Goal: Transaction & Acquisition: Purchase product/service

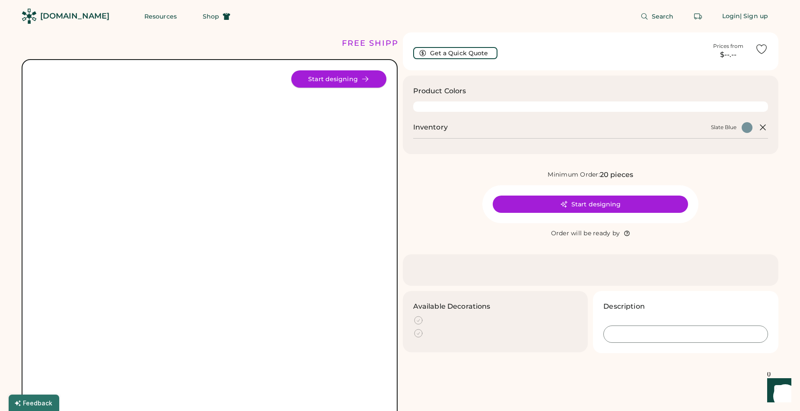
click at [332, 86] on button "Start designing" at bounding box center [338, 78] width 95 height 17
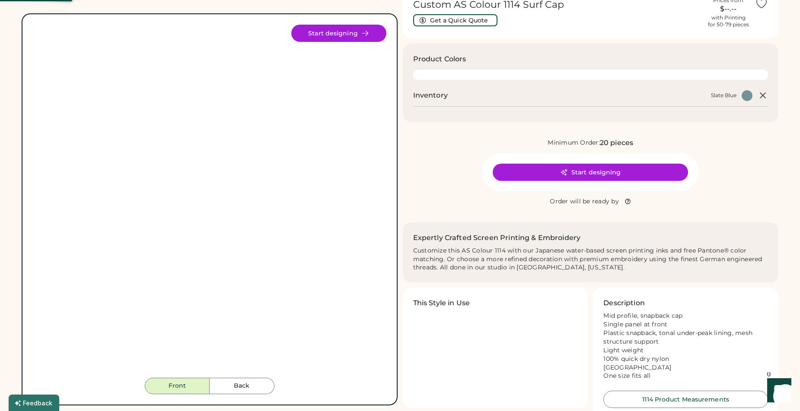
scroll to position [89, 0]
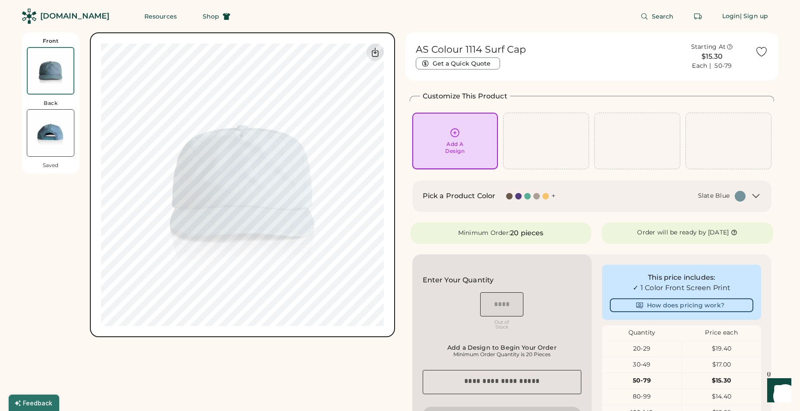
click at [448, 131] on div "Add A Design" at bounding box center [455, 140] width 74 height 27
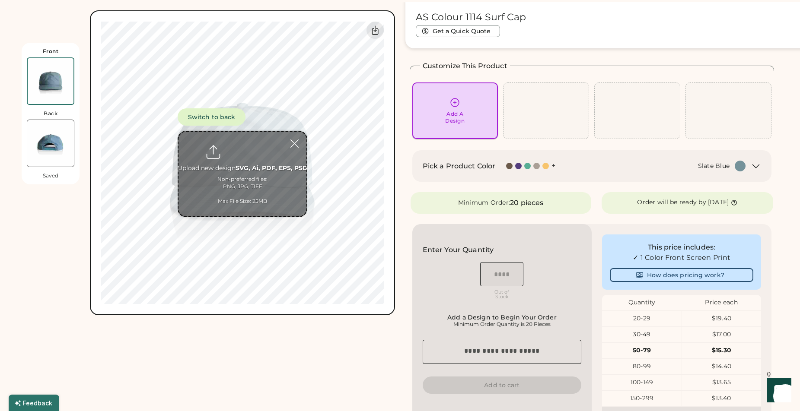
scroll to position [32, 0]
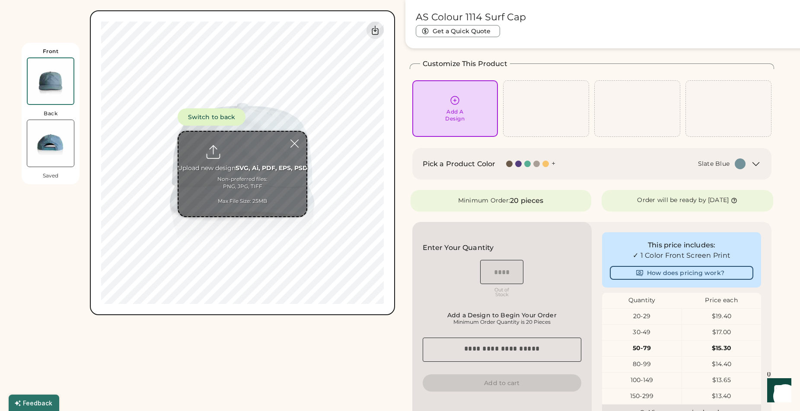
click at [240, 178] on input "file" at bounding box center [242, 174] width 128 height 85
type input "**********"
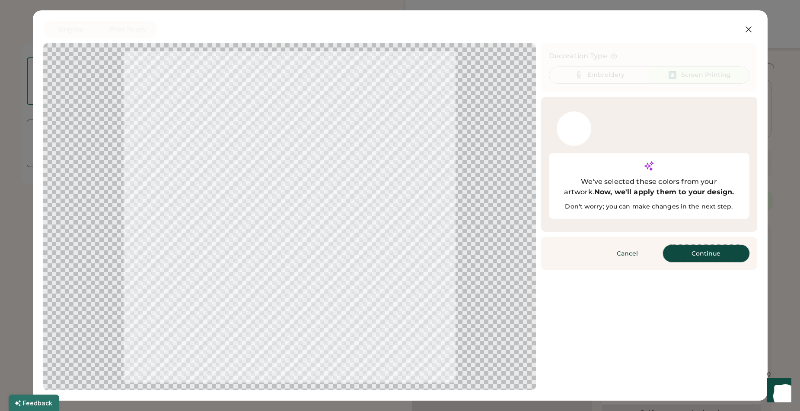
click at [686, 245] on button "Continue" at bounding box center [706, 253] width 86 height 17
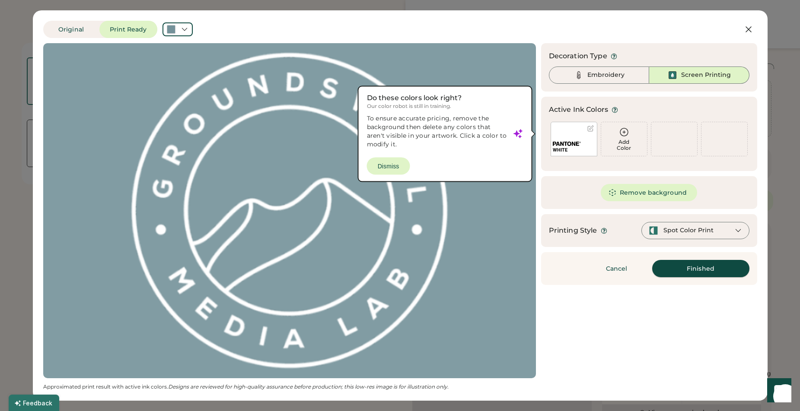
click at [681, 269] on button "Finished" at bounding box center [700, 268] width 97 height 17
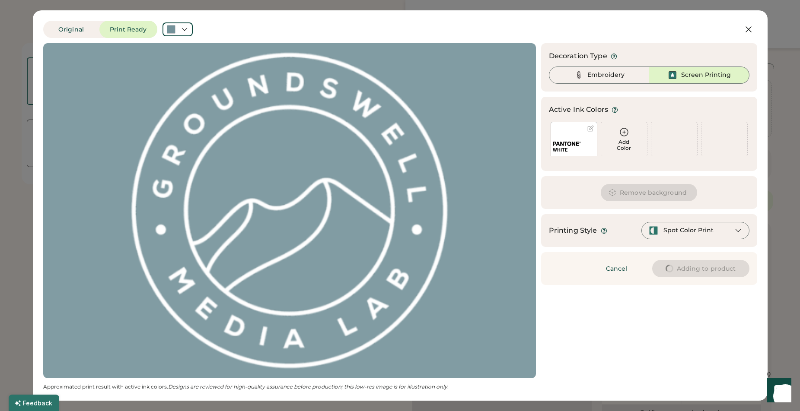
scroll to position [0, 0]
type input "****"
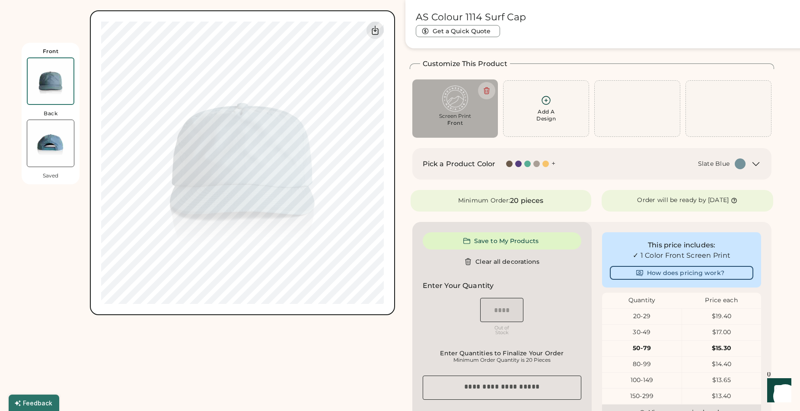
type input "****"
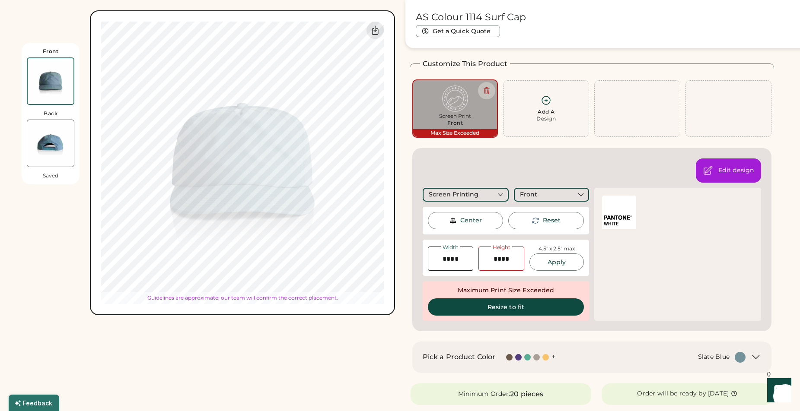
type input "****"
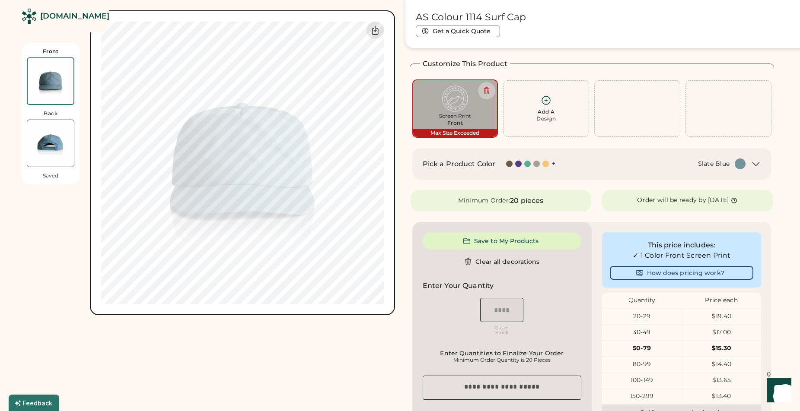
scroll to position [49, 0]
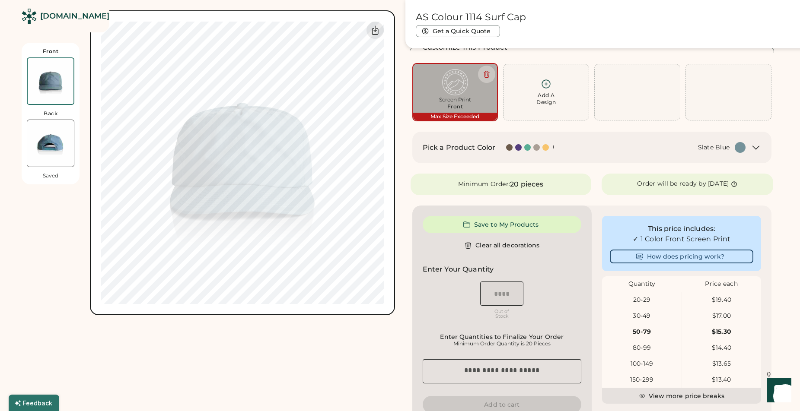
click at [647, 301] on div "20-29" at bounding box center [641, 300] width 79 height 9
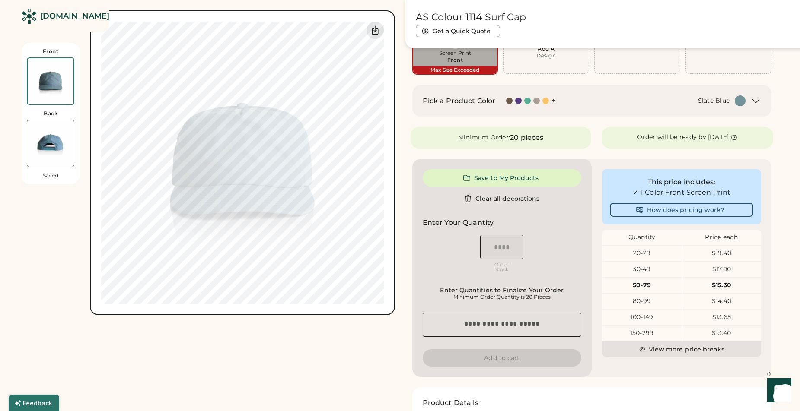
scroll to position [56, 0]
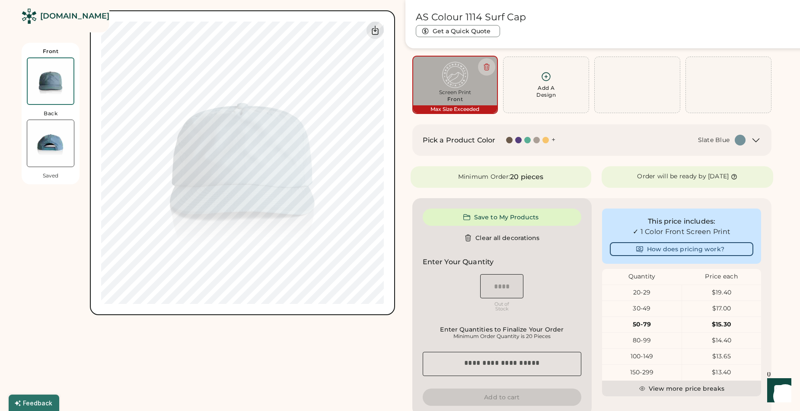
type input "****"
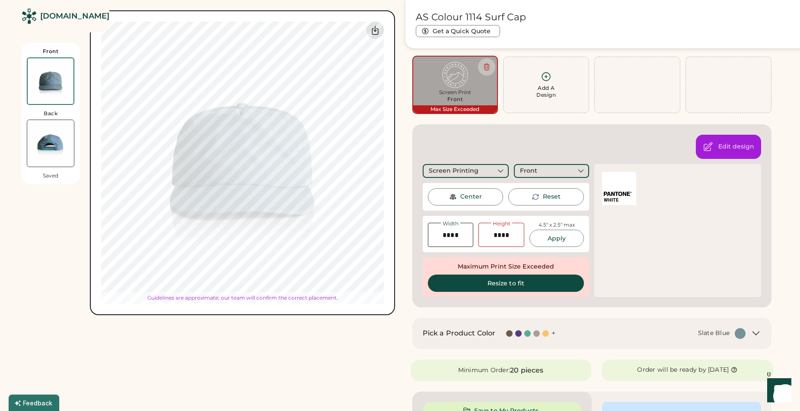
type input "****"
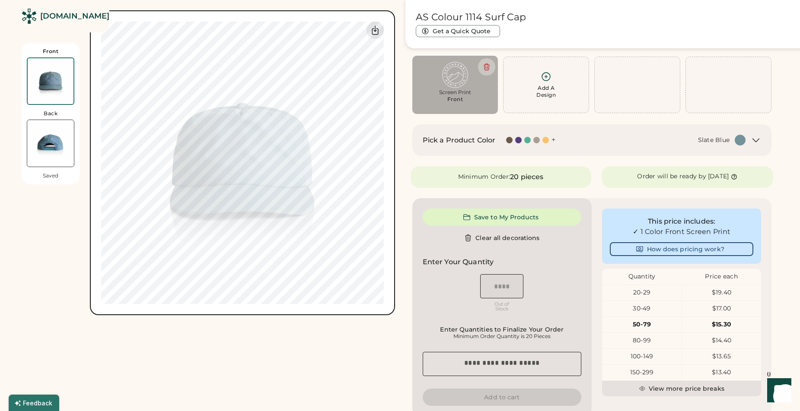
click at [527, 140] on div at bounding box center [527, 140] width 6 height 6
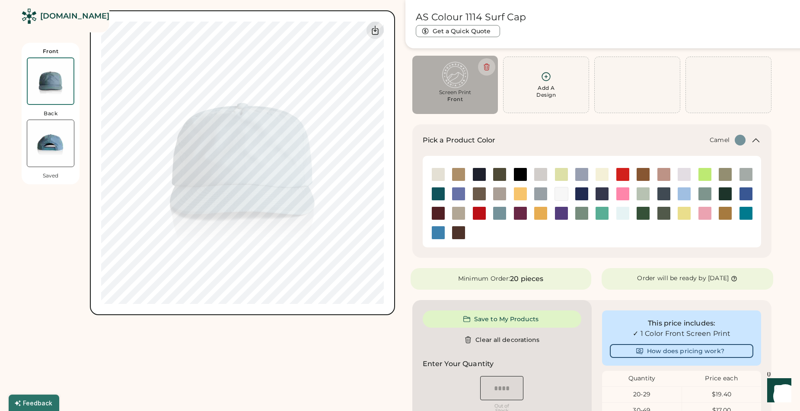
click at [719, 211] on img at bounding box center [724, 213] width 13 height 13
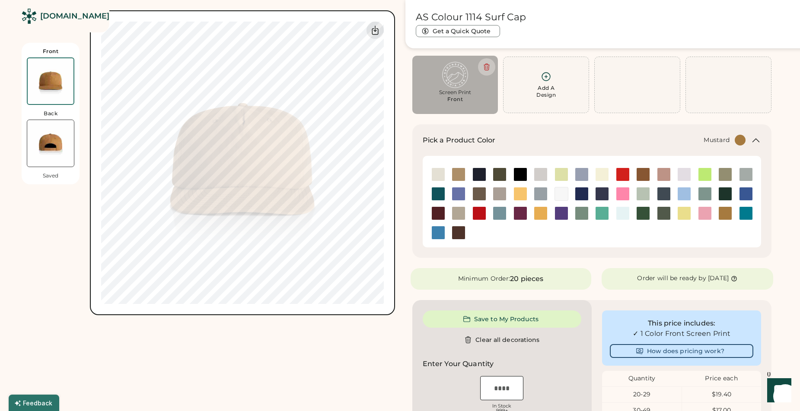
click at [540, 213] on img at bounding box center [540, 213] width 13 height 13
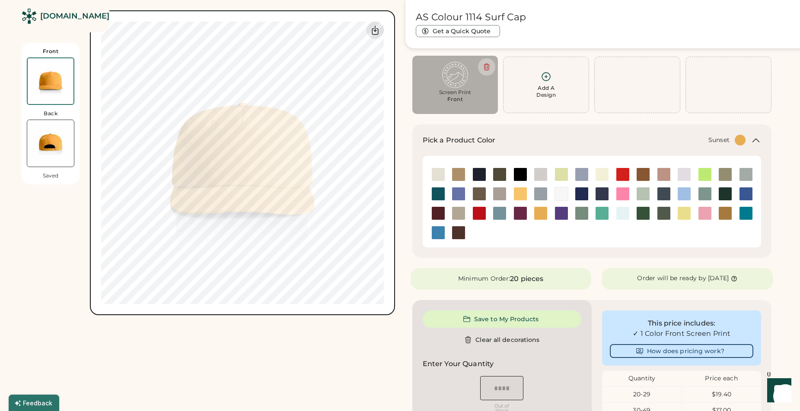
click at [517, 193] on img at bounding box center [520, 193] width 13 height 13
click at [520, 195] on img at bounding box center [520, 193] width 13 height 13
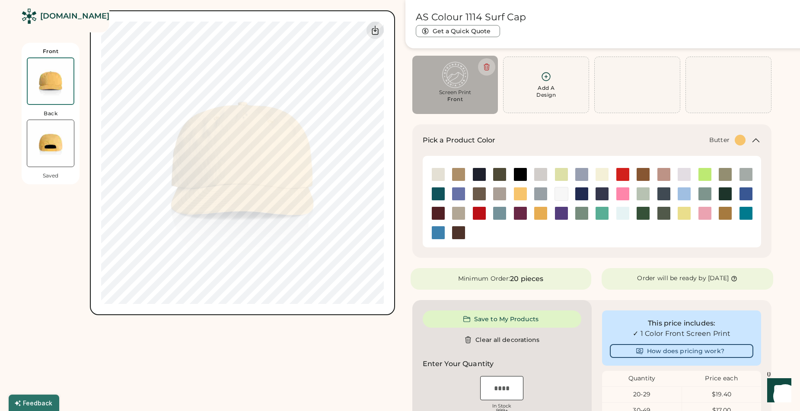
click at [594, 174] on div at bounding box center [601, 175] width 20 height 14
click at [598, 175] on img at bounding box center [601, 174] width 13 height 13
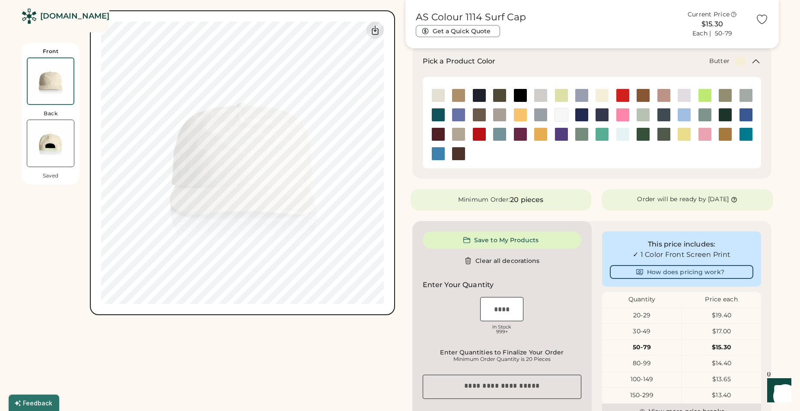
scroll to position [141, 0]
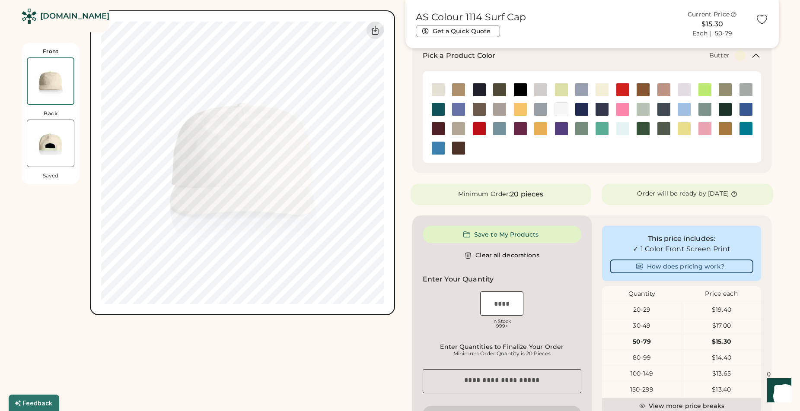
click at [663, 313] on div "20-29" at bounding box center [641, 310] width 79 height 9
click at [639, 309] on div "20-29" at bounding box center [641, 310] width 79 height 9
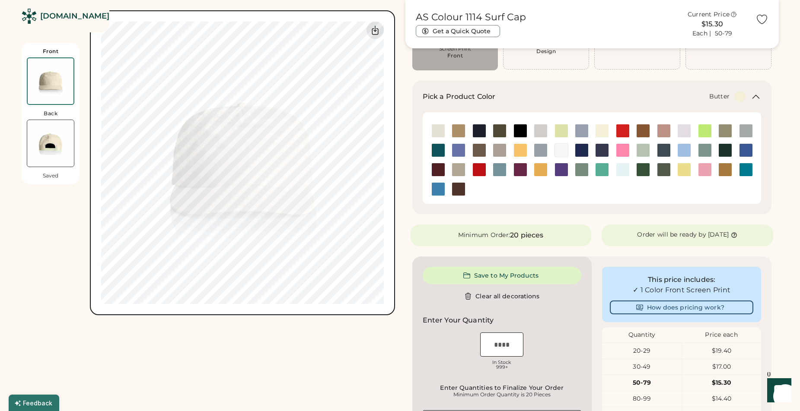
scroll to position [0, 0]
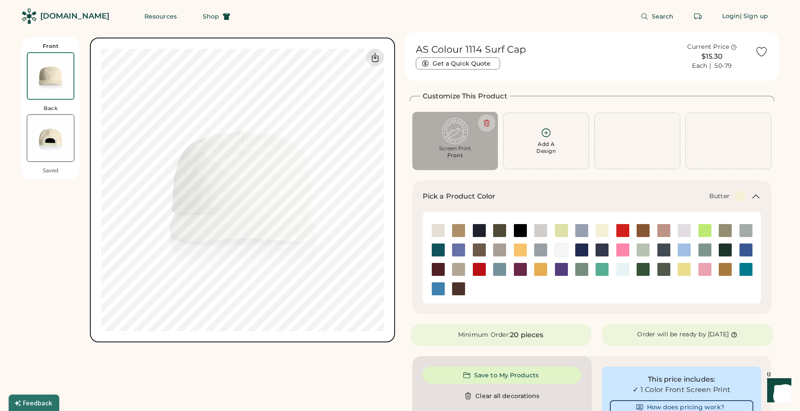
click at [722, 66] on div "Each | 50-79" at bounding box center [712, 66] width 40 height 9
click at [455, 248] on img at bounding box center [458, 250] width 13 height 13
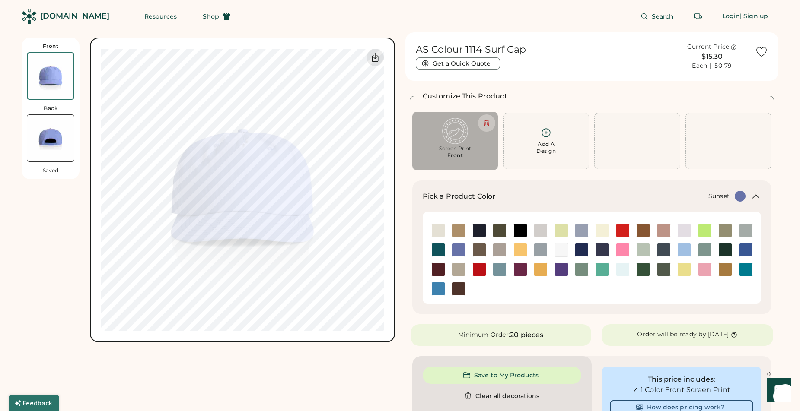
click at [518, 249] on img at bounding box center [520, 250] width 13 height 13
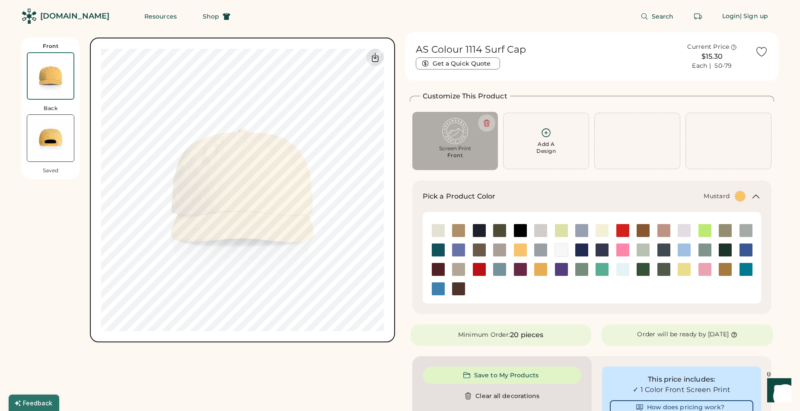
click at [539, 268] on img at bounding box center [540, 269] width 13 height 13
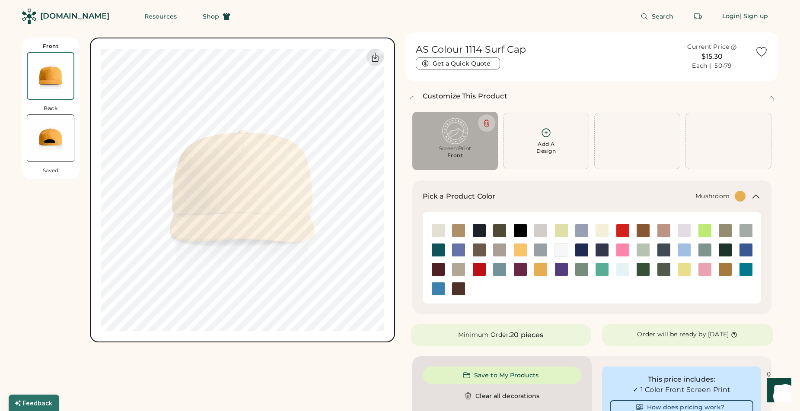
click at [459, 272] on img at bounding box center [458, 269] width 13 height 13
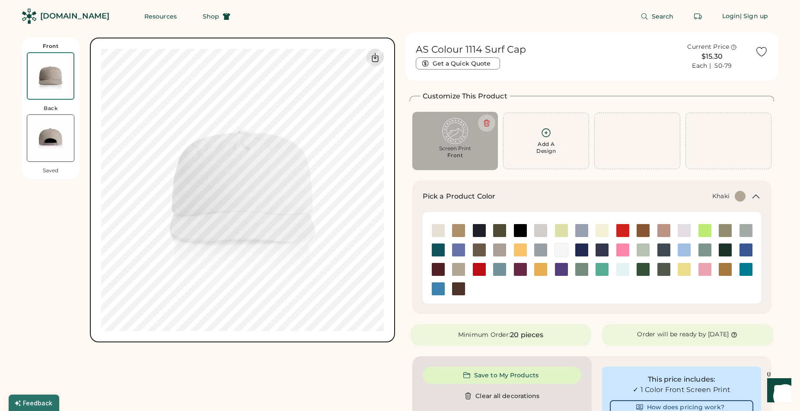
click at [458, 228] on img at bounding box center [458, 230] width 13 height 13
click at [442, 233] on img at bounding box center [438, 230] width 13 height 13
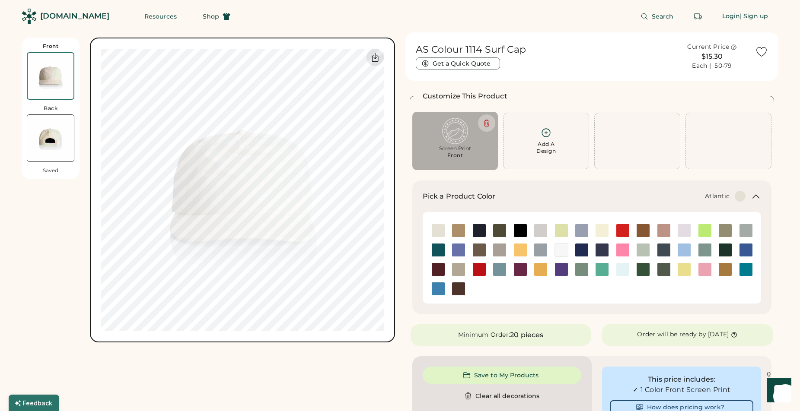
click at [438, 249] on img at bounding box center [438, 250] width 13 height 13
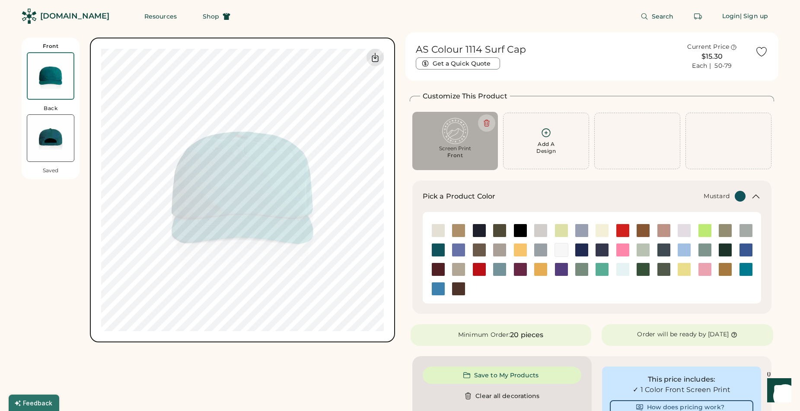
click at [539, 272] on img at bounding box center [540, 269] width 13 height 13
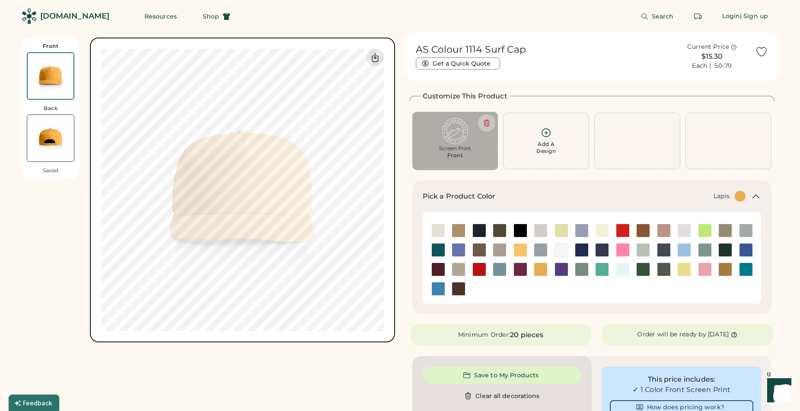
click at [461, 254] on img at bounding box center [458, 250] width 13 height 13
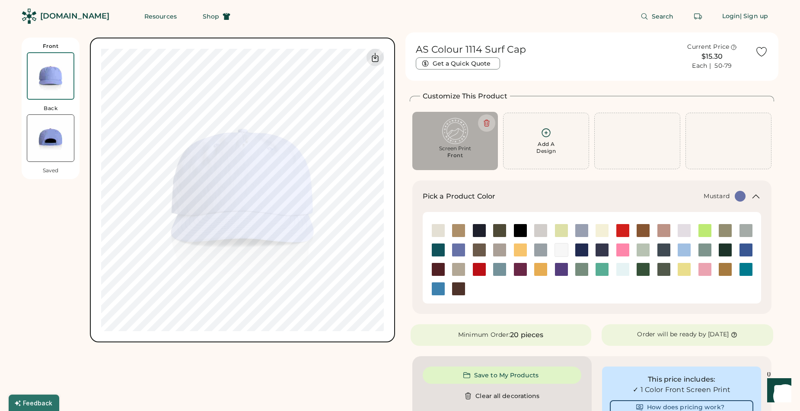
click at [540, 270] on img at bounding box center [540, 269] width 13 height 13
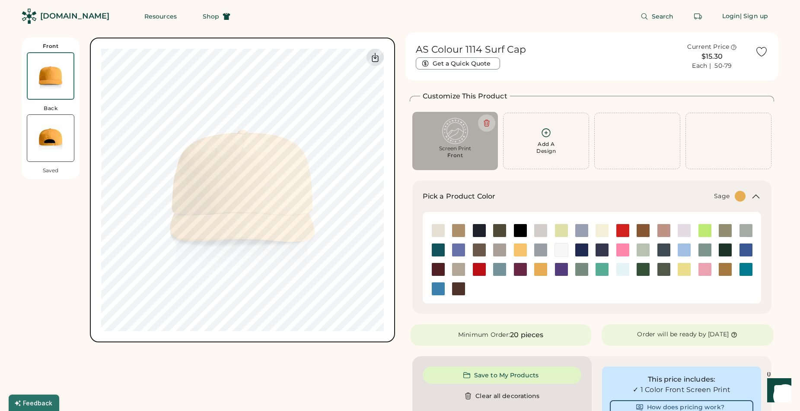
click at [577, 270] on img at bounding box center [581, 269] width 13 height 13
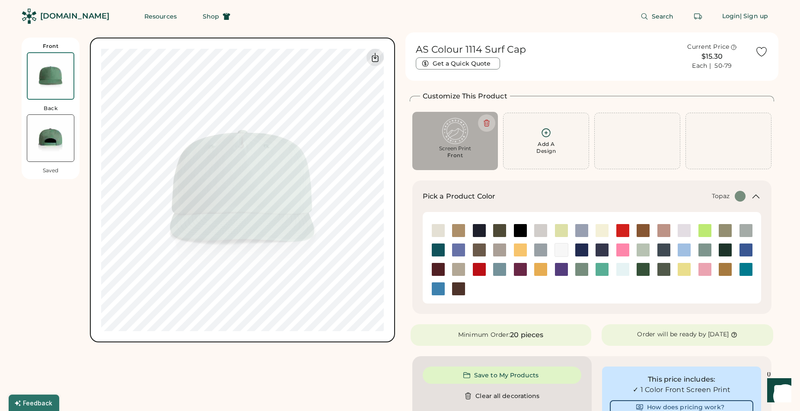
click at [596, 271] on img at bounding box center [601, 269] width 13 height 13
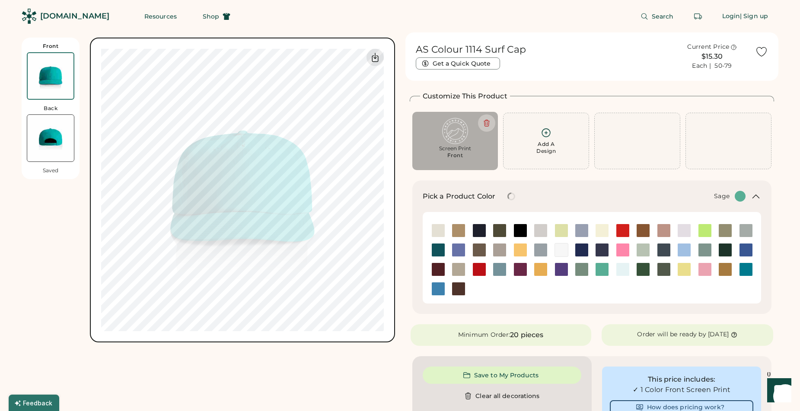
click at [576, 270] on img at bounding box center [581, 269] width 13 height 13
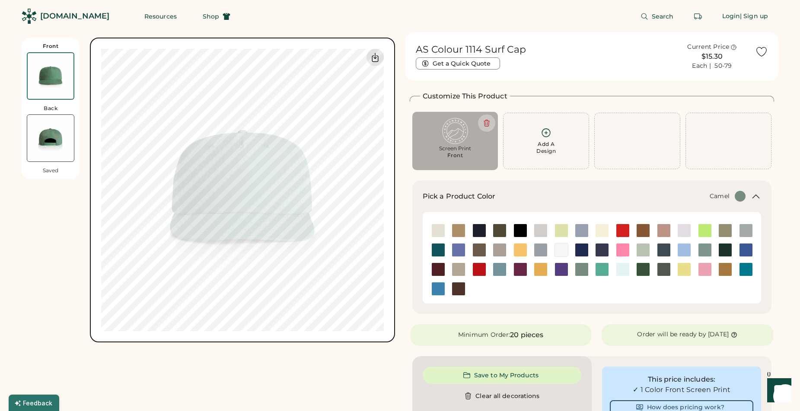
click at [723, 271] on img at bounding box center [724, 269] width 13 height 13
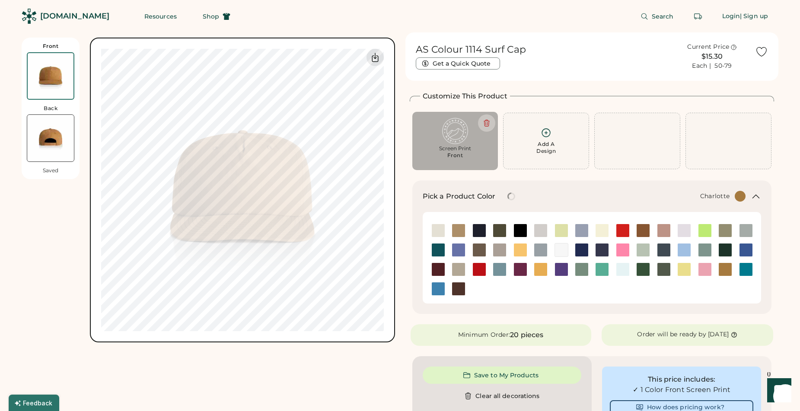
click at [754, 272] on div at bounding box center [745, 270] width 20 height 14
click at [745, 271] on img at bounding box center [745, 269] width 13 height 13
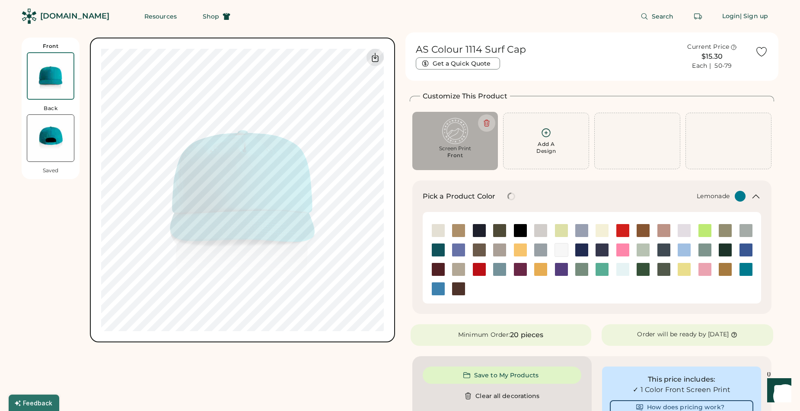
click at [685, 270] on img at bounding box center [683, 269] width 13 height 13
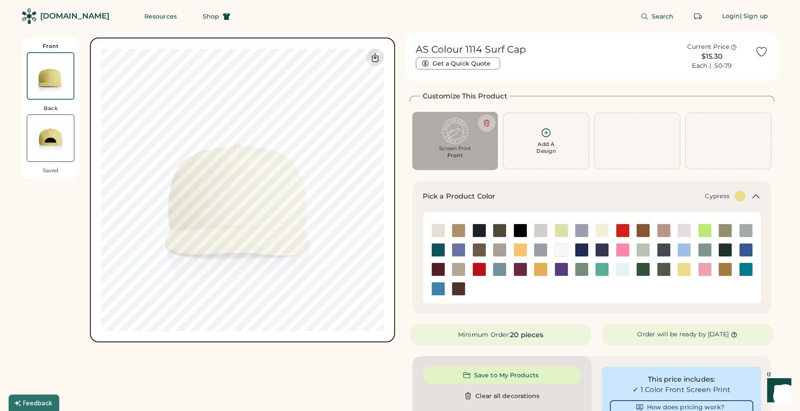
click at [660, 270] on img at bounding box center [663, 269] width 13 height 13
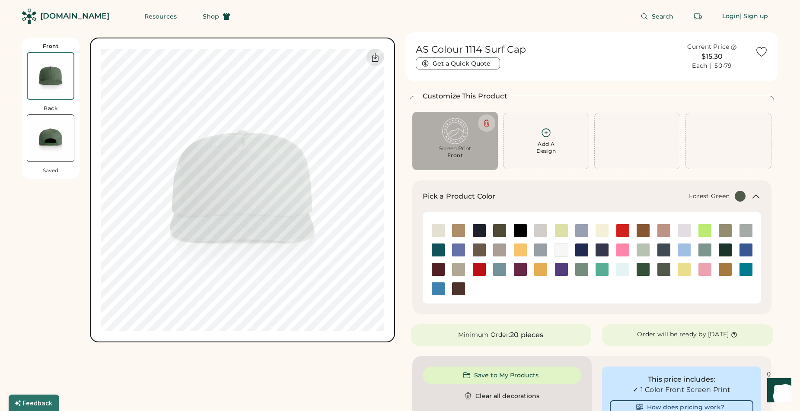
click at [644, 269] on img at bounding box center [642, 269] width 13 height 13
click at [681, 253] on img at bounding box center [683, 250] width 13 height 13
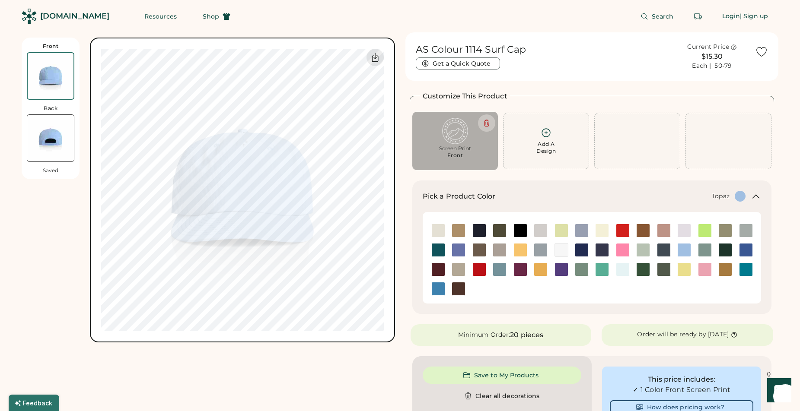
click at [600, 269] on img at bounding box center [601, 269] width 13 height 13
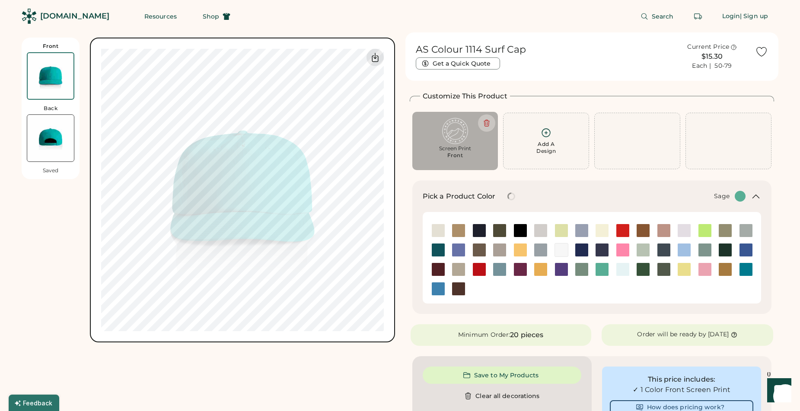
click at [584, 269] on img at bounding box center [581, 269] width 13 height 13
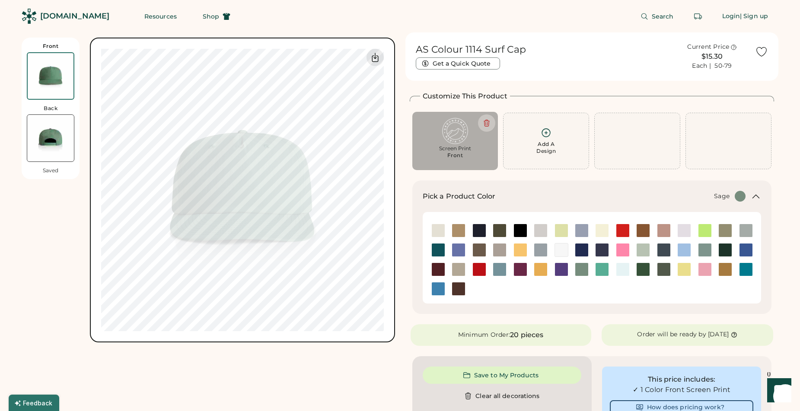
click at [581, 271] on img at bounding box center [581, 269] width 13 height 13
click at [581, 270] on img at bounding box center [581, 269] width 13 height 13
click at [659, 231] on img at bounding box center [663, 230] width 13 height 13
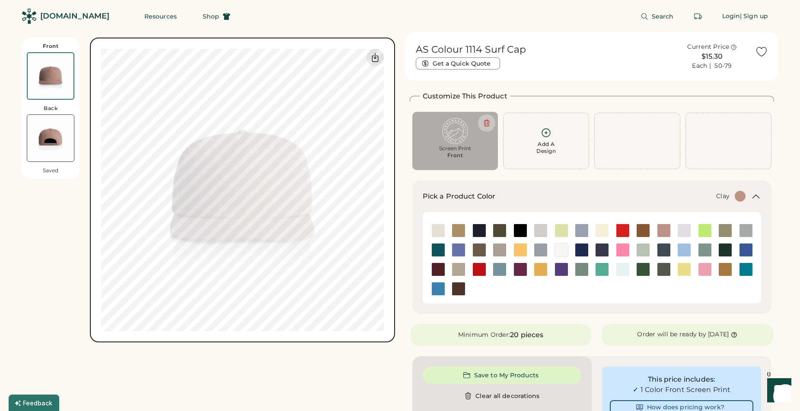
click at [641, 232] on img at bounding box center [642, 230] width 13 height 13
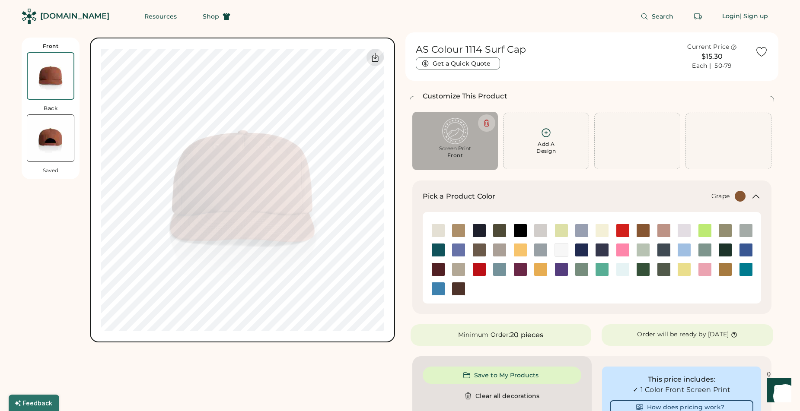
click at [521, 270] on img at bounding box center [520, 269] width 13 height 13
click at [544, 270] on img at bounding box center [540, 269] width 13 height 13
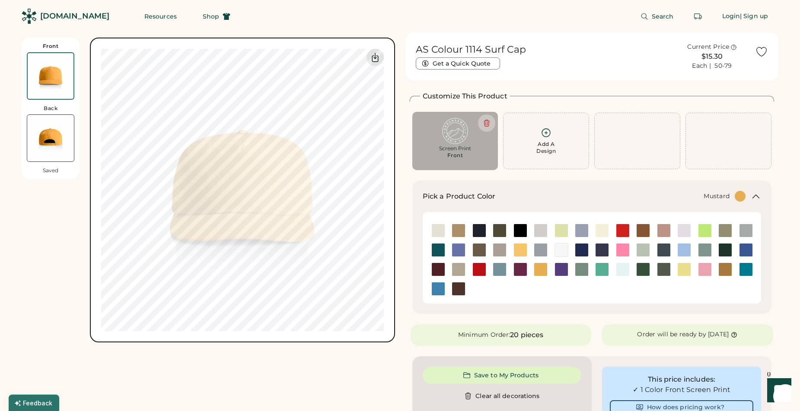
click at [457, 147] on div "Screen Print" at bounding box center [455, 148] width 74 height 7
type input "****"
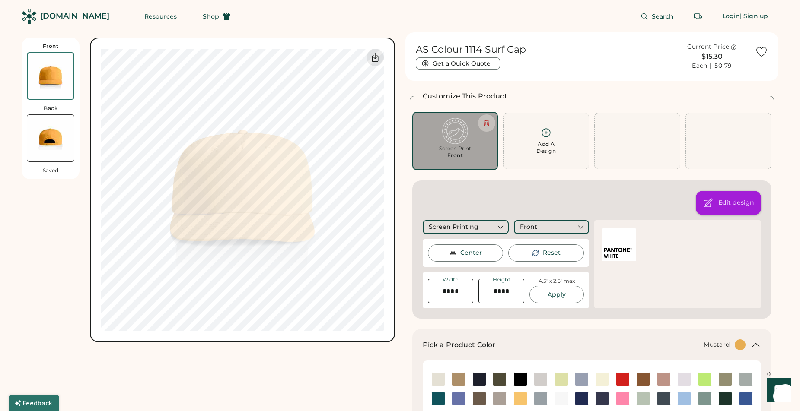
click at [715, 200] on div "Edit design" at bounding box center [728, 203] width 65 height 24
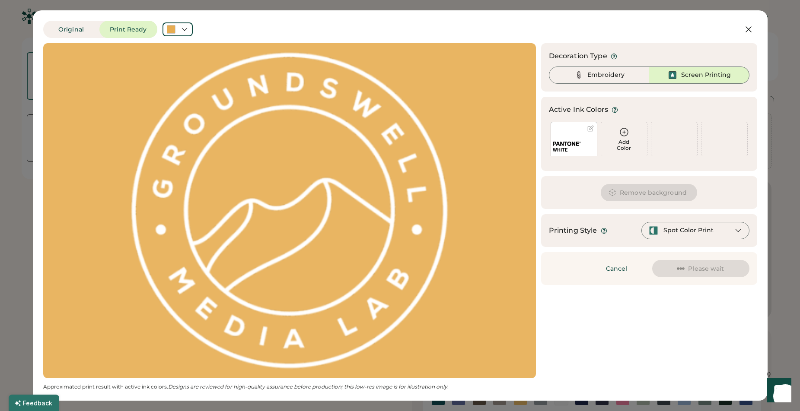
click at [677, 73] on img at bounding box center [672, 75] width 10 height 10
click at [618, 138] on div "Add Color" at bounding box center [624, 139] width 46 height 34
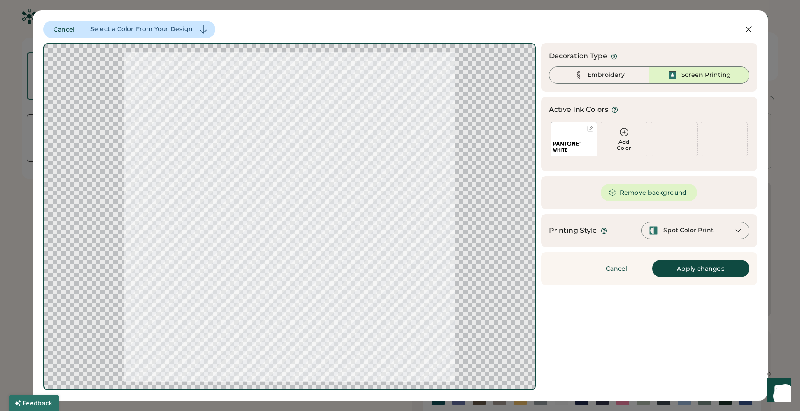
click at [622, 139] on div "Add Color" at bounding box center [624, 145] width 46 height 12
click at [618, 265] on button "Cancel" at bounding box center [616, 268] width 60 height 17
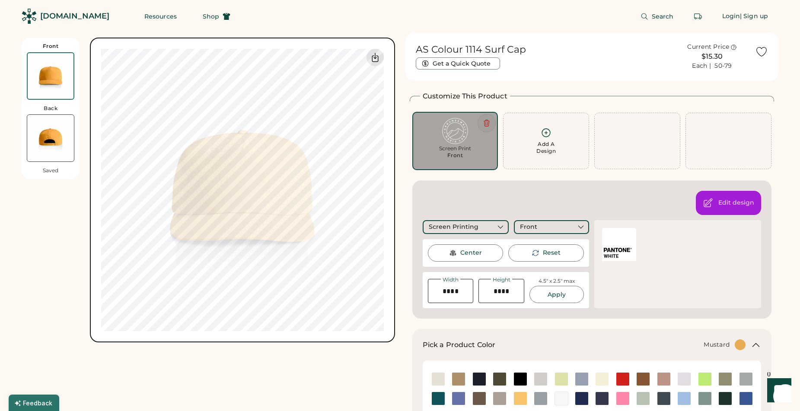
click at [487, 120] on icon at bounding box center [486, 123] width 5 height 6
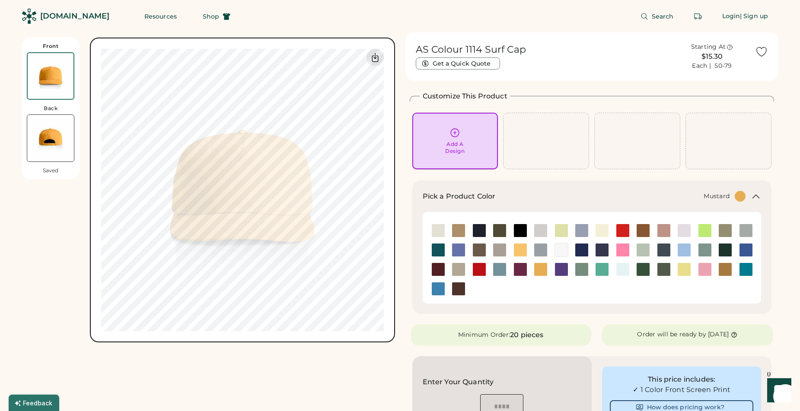
click at [457, 138] on div "Add A Design" at bounding box center [455, 140] width 74 height 27
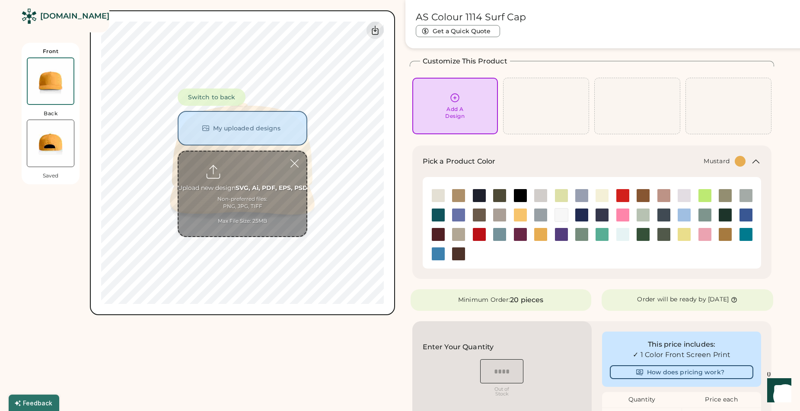
scroll to position [38, 0]
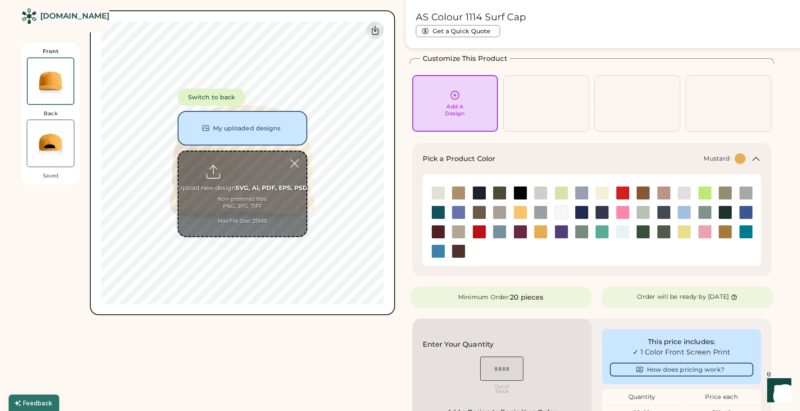
click at [257, 167] on input "file" at bounding box center [242, 194] width 128 height 85
